Goal: Task Accomplishment & Management: Manage account settings

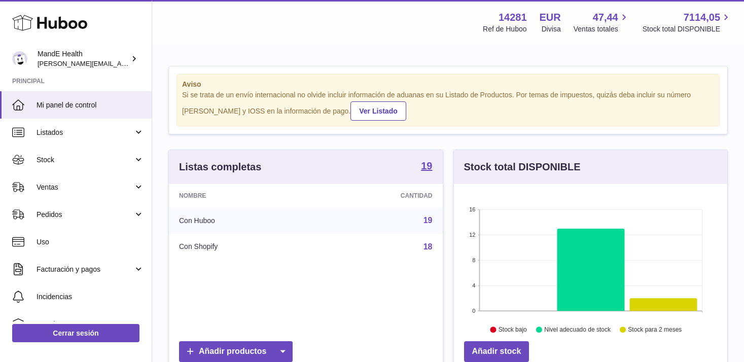
scroll to position [158, 273]
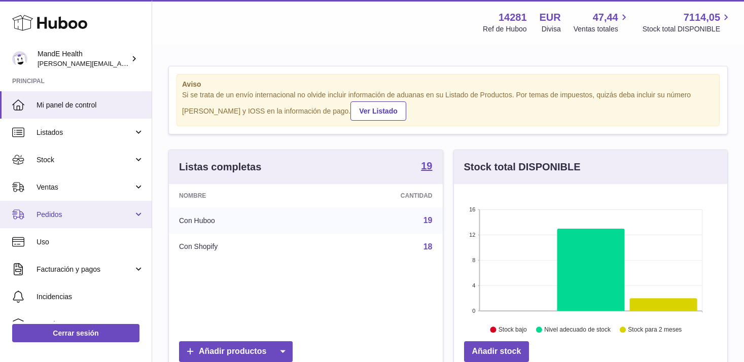
click at [78, 216] on span "Pedidos" at bounding box center [85, 215] width 97 height 10
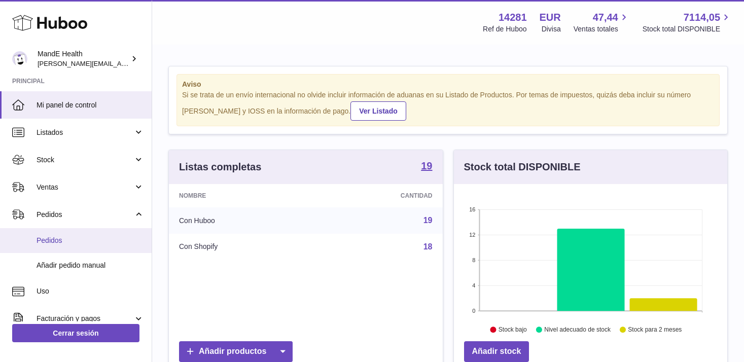
click at [74, 236] on span "Pedidos" at bounding box center [91, 241] width 108 height 10
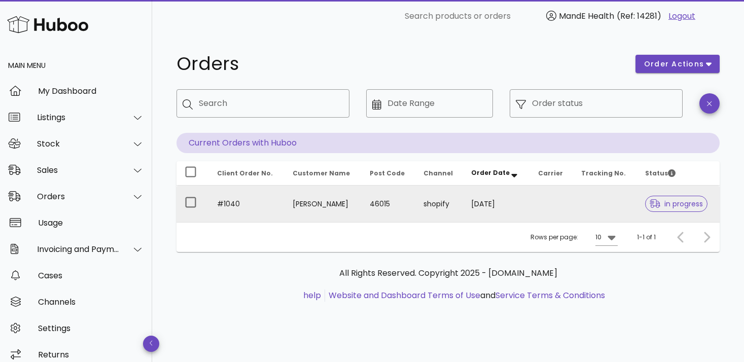
click at [663, 202] on div at bounding box center [657, 204] width 15 height 10
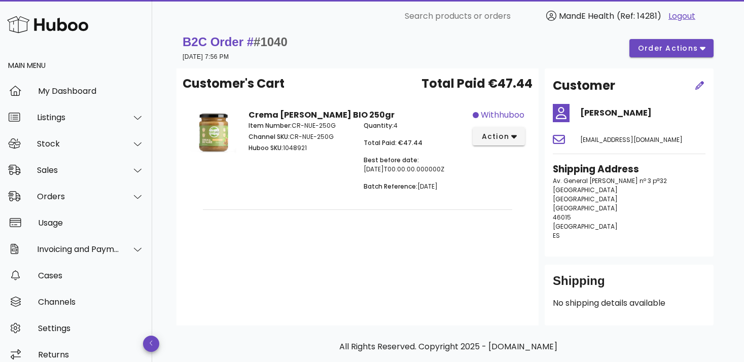
scroll to position [9, 0]
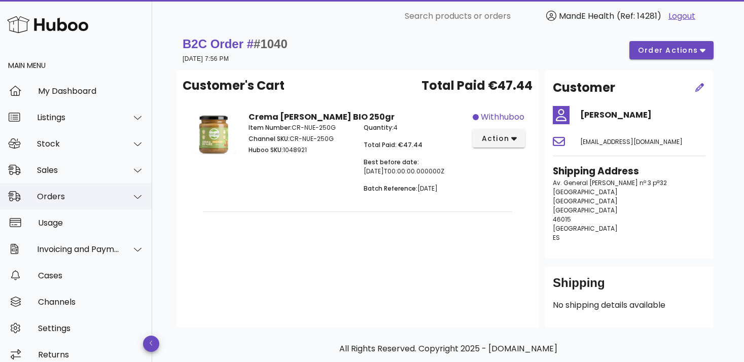
click at [65, 202] on div "Orders" at bounding box center [76, 196] width 152 height 26
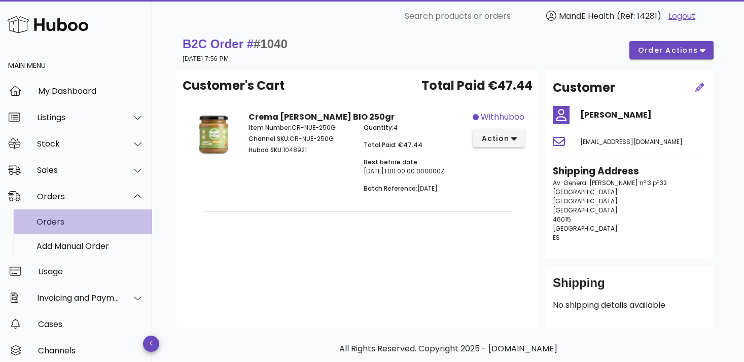
click at [68, 220] on div "Orders" at bounding box center [91, 222] width 108 height 10
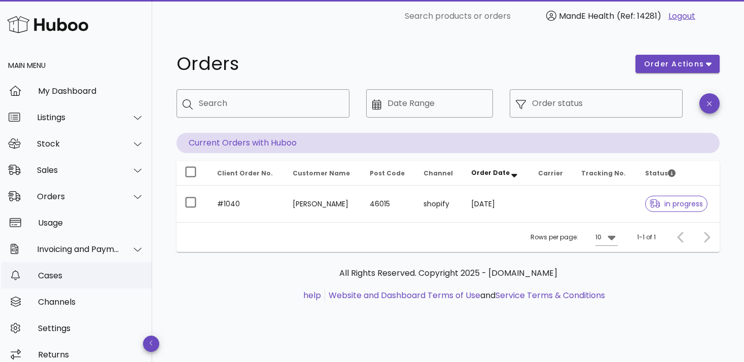
scroll to position [10, 0]
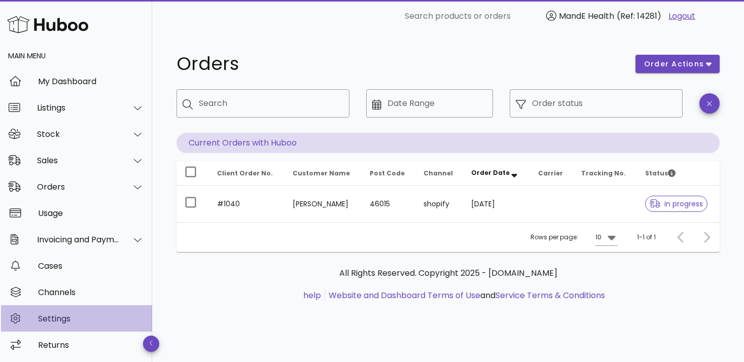
click at [56, 322] on div "Settings" at bounding box center [91, 319] width 106 height 10
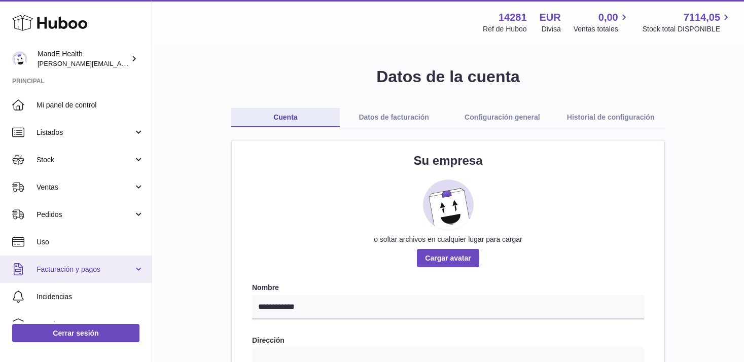
scroll to position [14, 0]
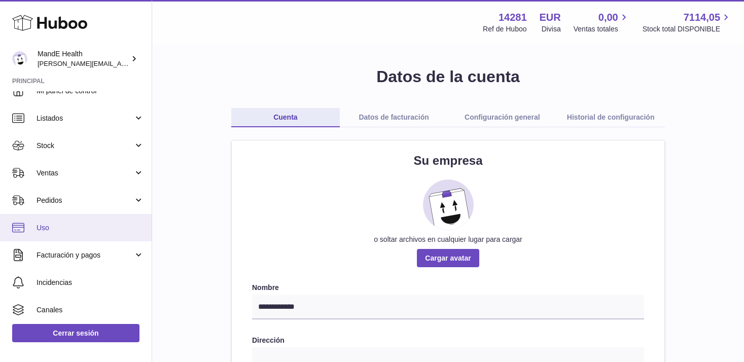
click at [59, 229] on span "Uso" at bounding box center [91, 228] width 108 height 10
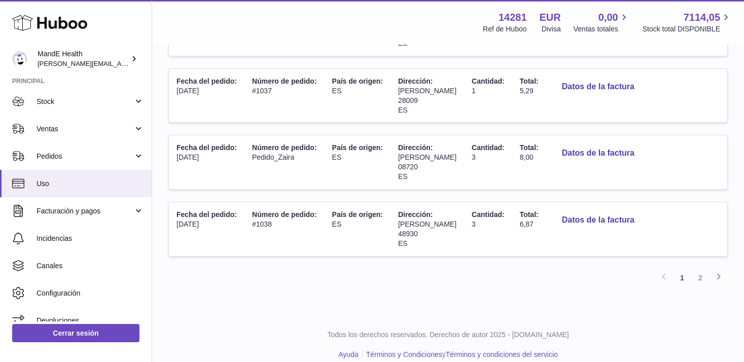
scroll to position [616, 0]
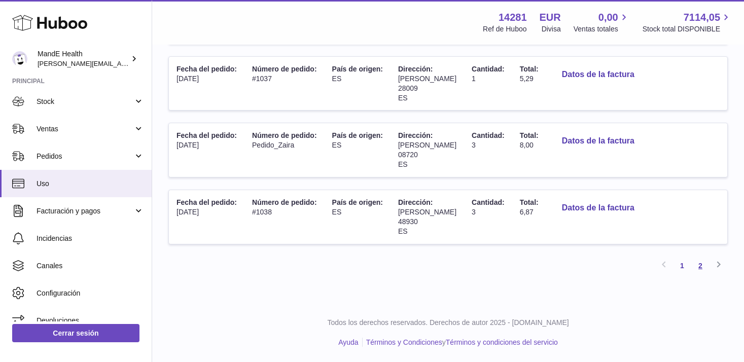
click at [702, 269] on link "2" at bounding box center [700, 266] width 18 height 18
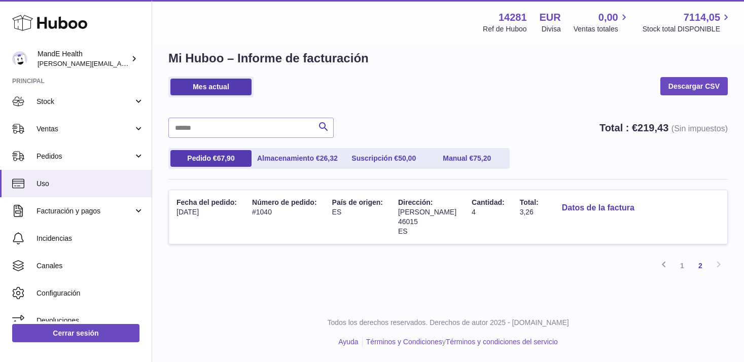
scroll to position [16, 0]
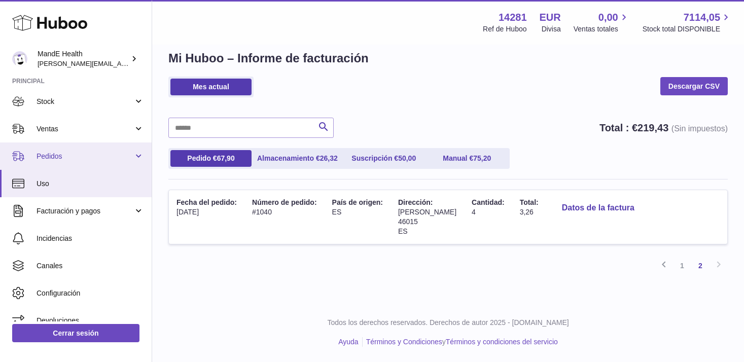
click at [51, 155] on span "Pedidos" at bounding box center [85, 157] width 97 height 10
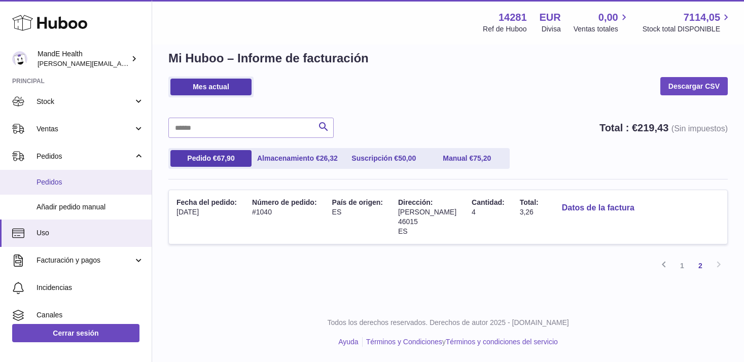
click at [52, 185] on span "Pedidos" at bounding box center [91, 183] width 108 height 10
